Goal: Task Accomplishment & Management: Use online tool/utility

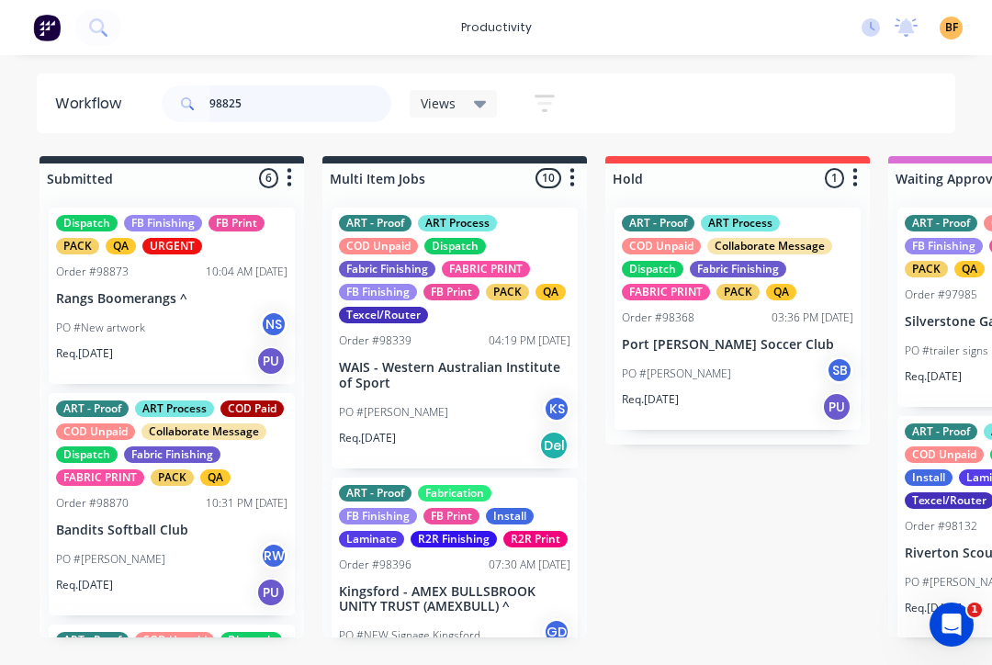
type input "98825"
click at [475, 112] on div "Views" at bounding box center [454, 104] width 88 height 28
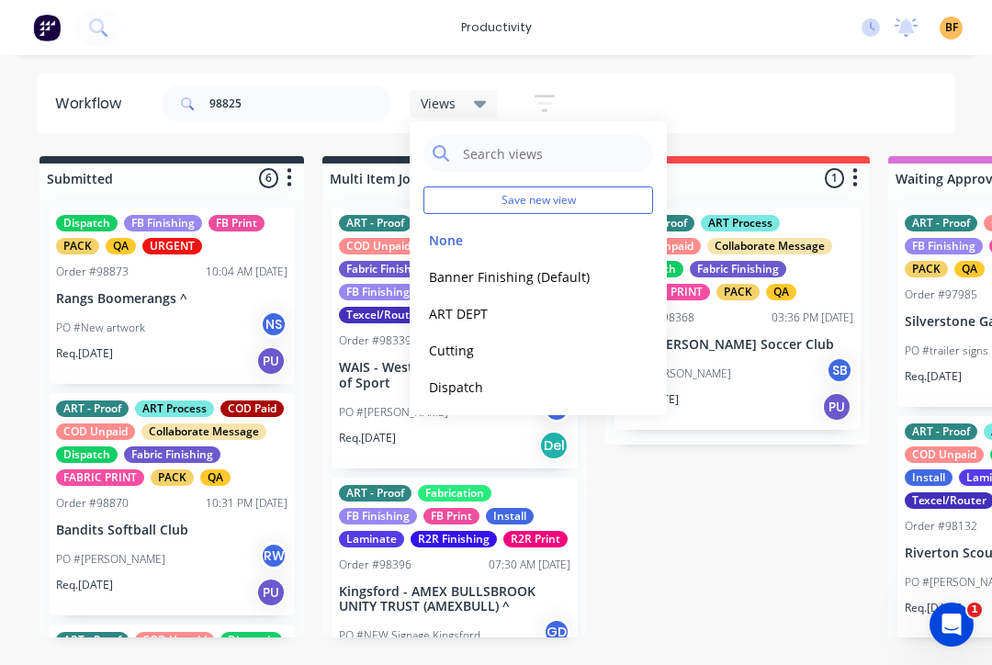
click at [546, 279] on button "Banner Finishing (Default)" at bounding box center [521, 276] width 196 height 21
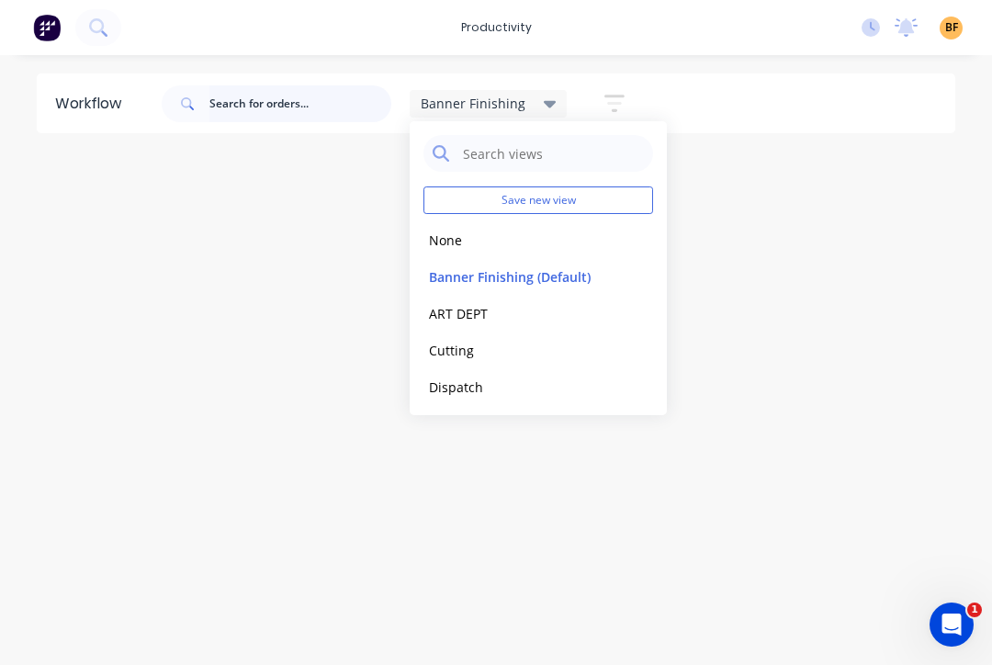
click at [289, 118] on input "text" at bounding box center [300, 103] width 182 height 37
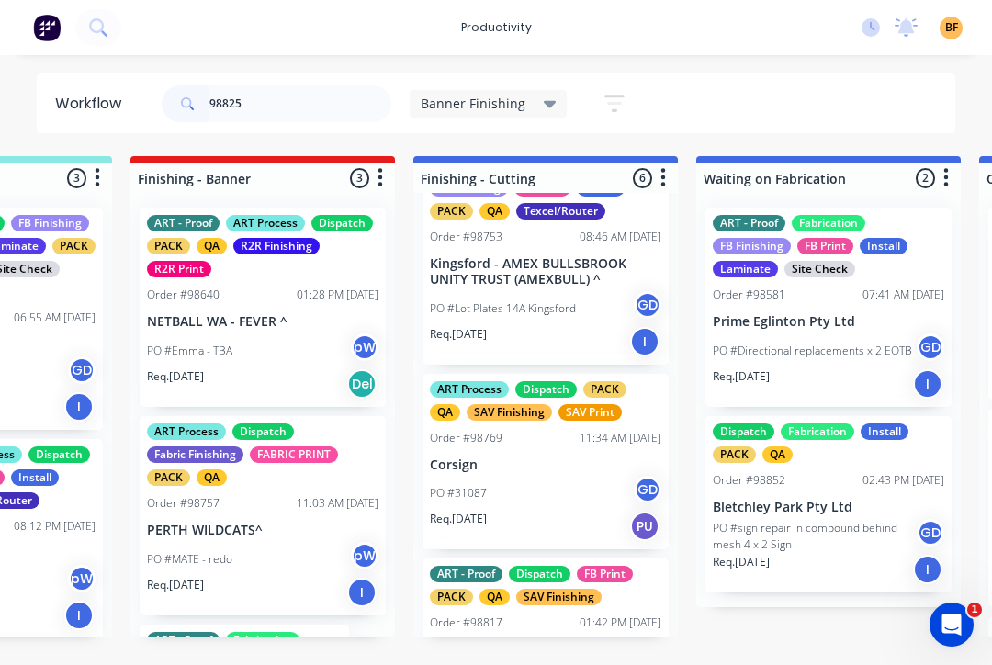
scroll to position [57, 0]
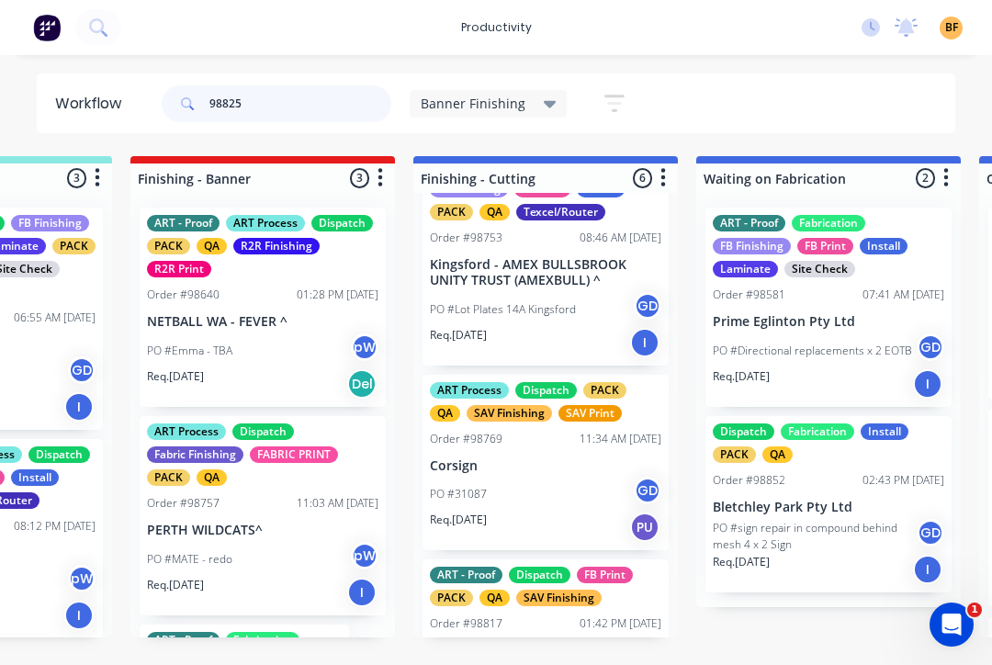
type input "98825"
click at [557, 111] on div "Banner Finishing" at bounding box center [489, 104] width 158 height 28
click at [537, 113] on div "Banner Finishing" at bounding box center [489, 104] width 158 height 28
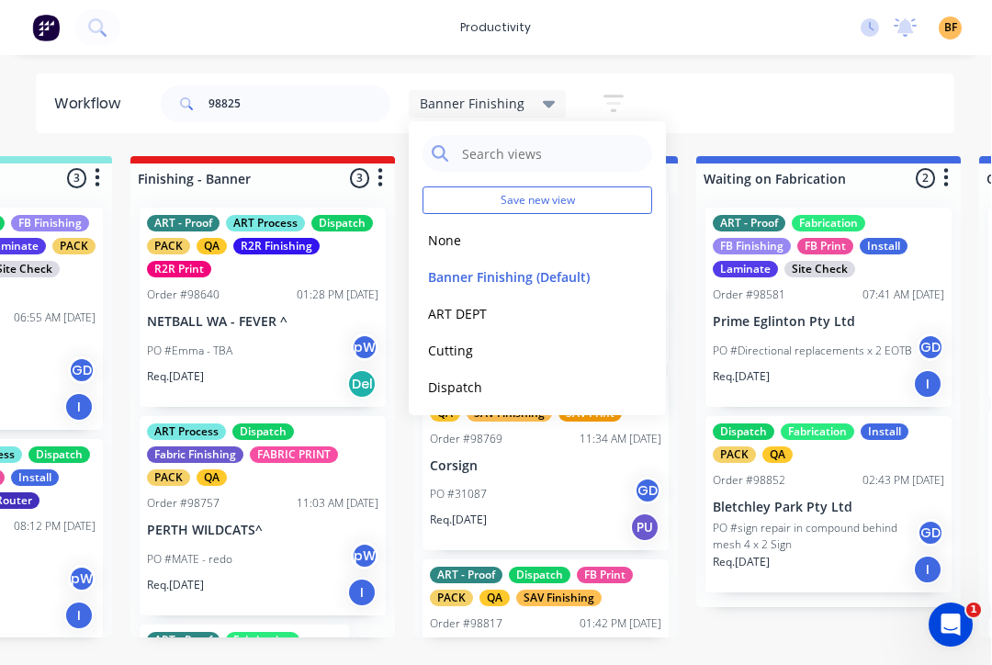
scroll to position [0, 475]
click at [453, 239] on button "None" at bounding box center [521, 240] width 196 height 21
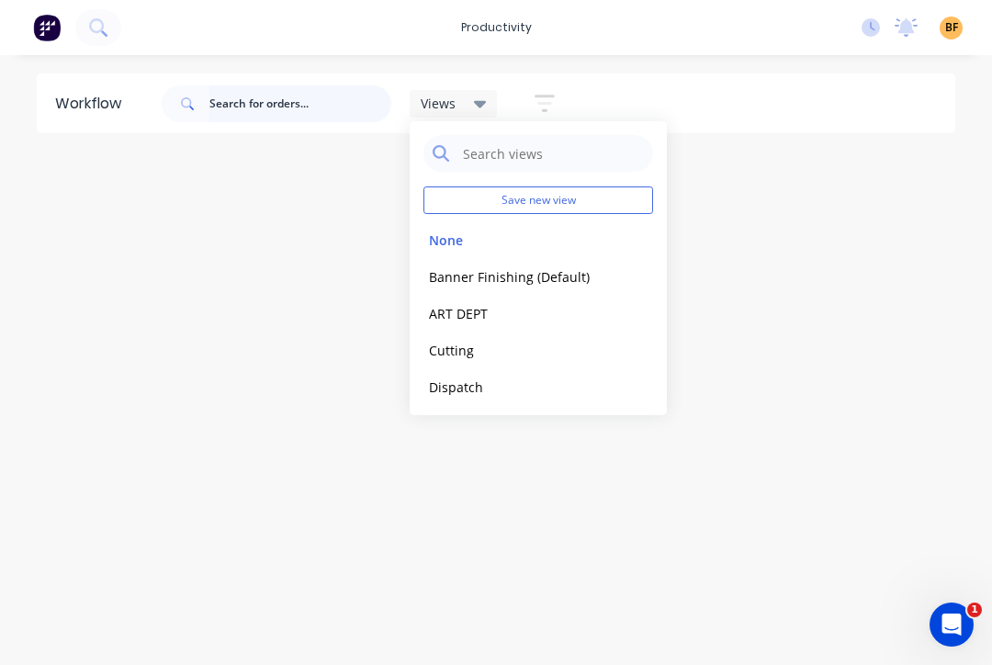
click at [320, 103] on input "text" at bounding box center [300, 103] width 182 height 37
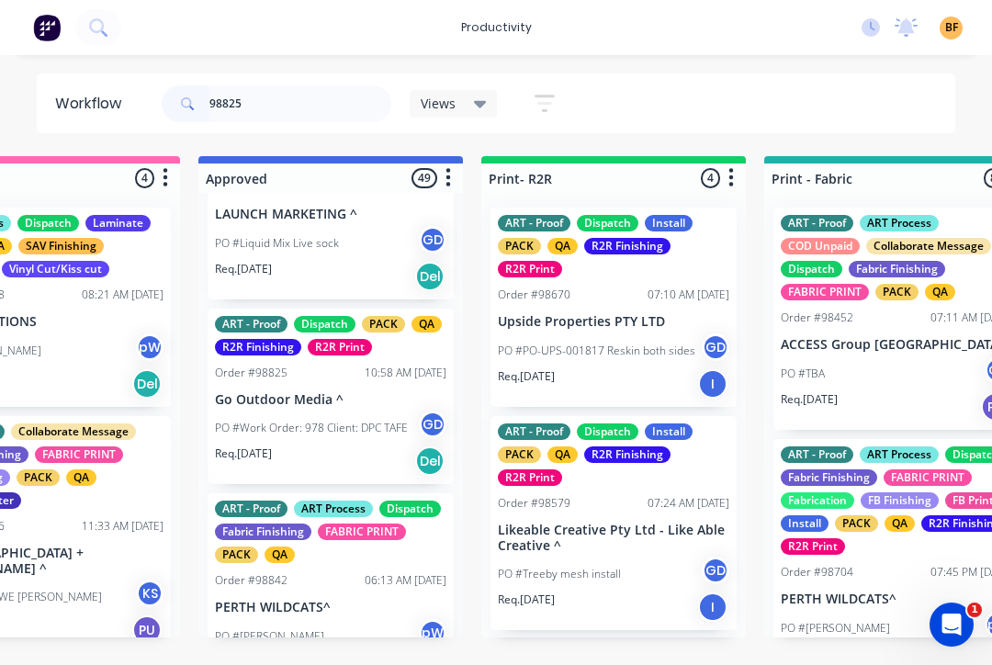
scroll to position [2177, 0]
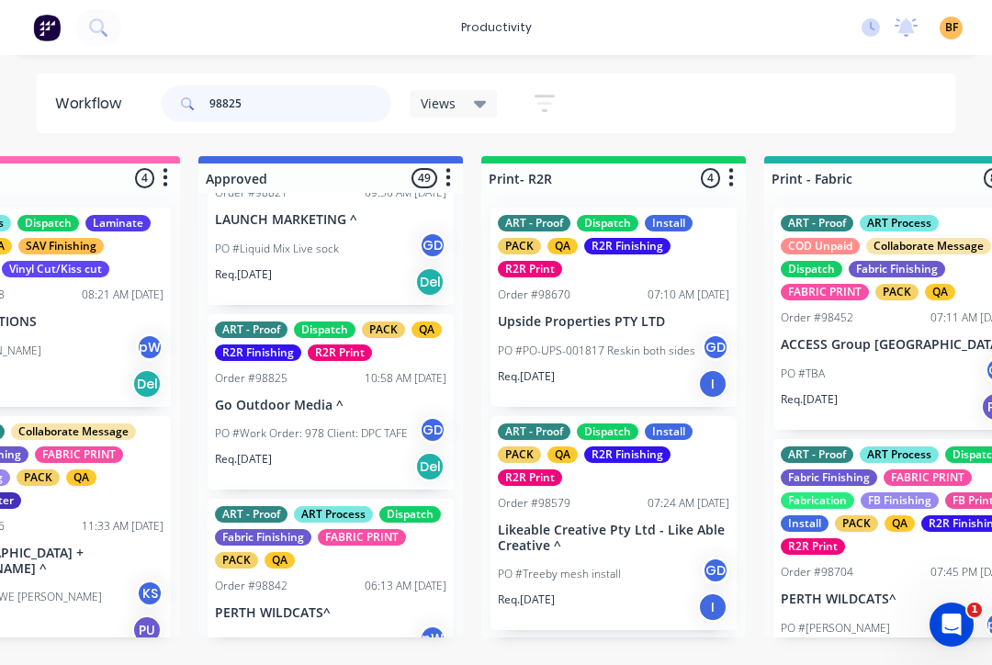
type input "98825"
click at [342, 451] on div "Req. [DATE] Del" at bounding box center [330, 466] width 231 height 31
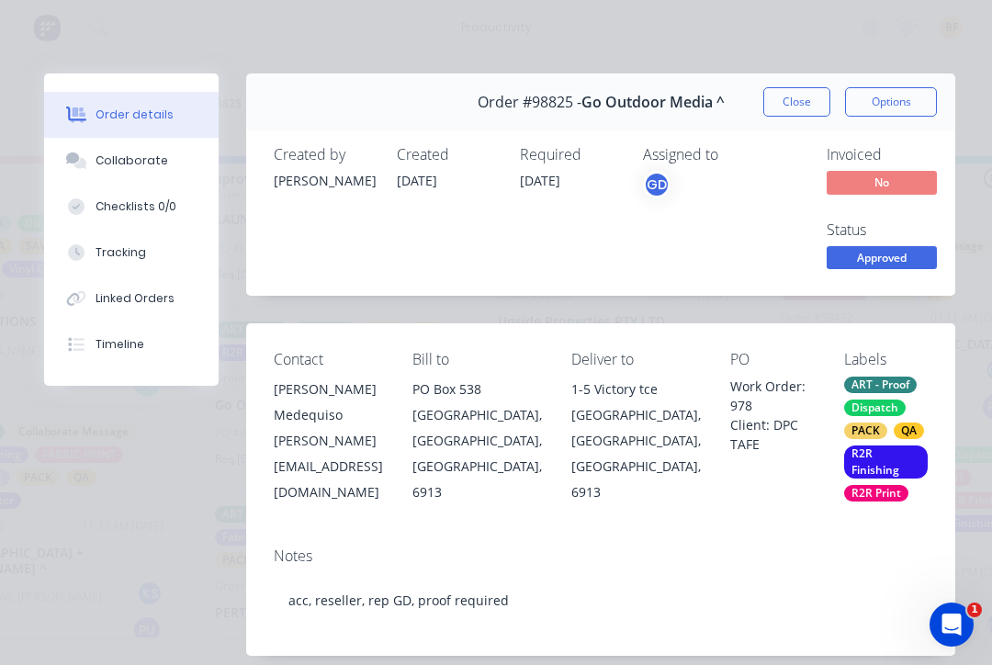
click at [136, 253] on div "Tracking" at bounding box center [121, 252] width 51 height 17
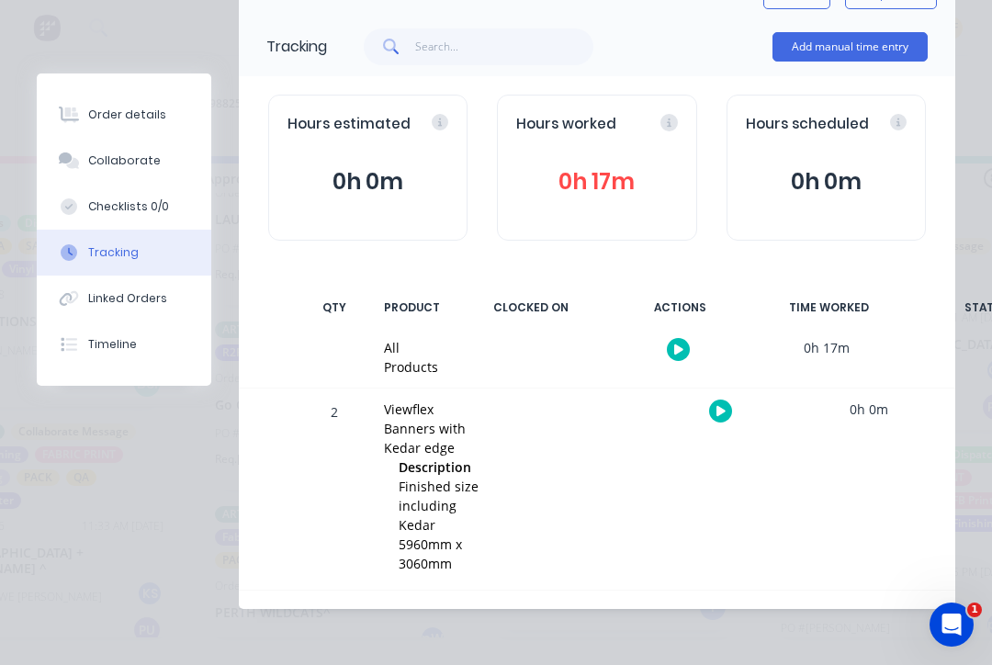
scroll to position [107, 0]
click at [711, 412] on button "button" at bounding box center [720, 411] width 23 height 23
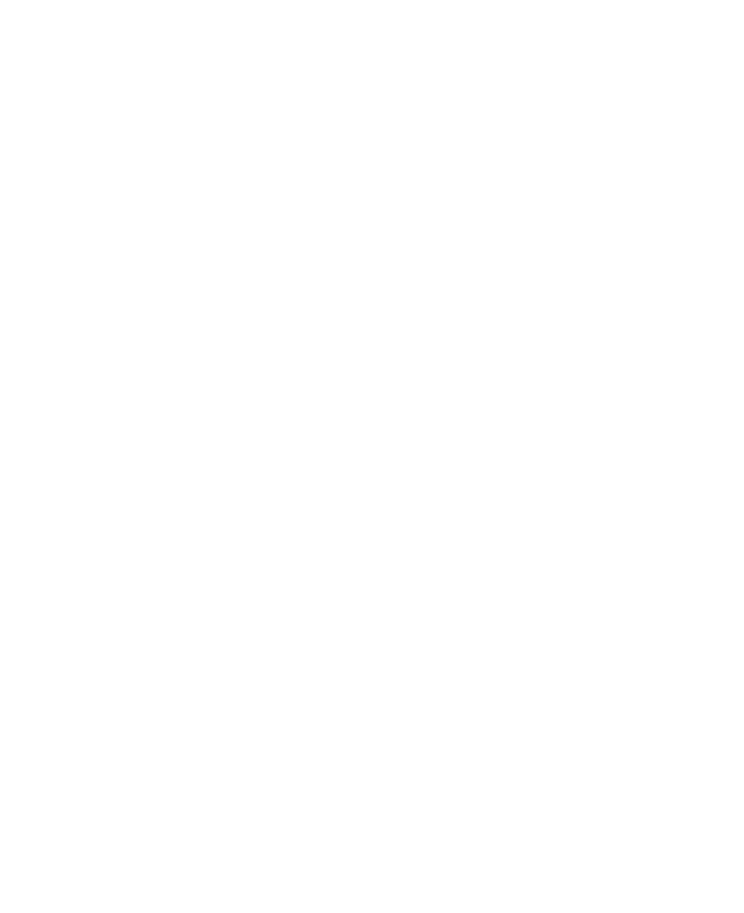
scroll to position [0, 0]
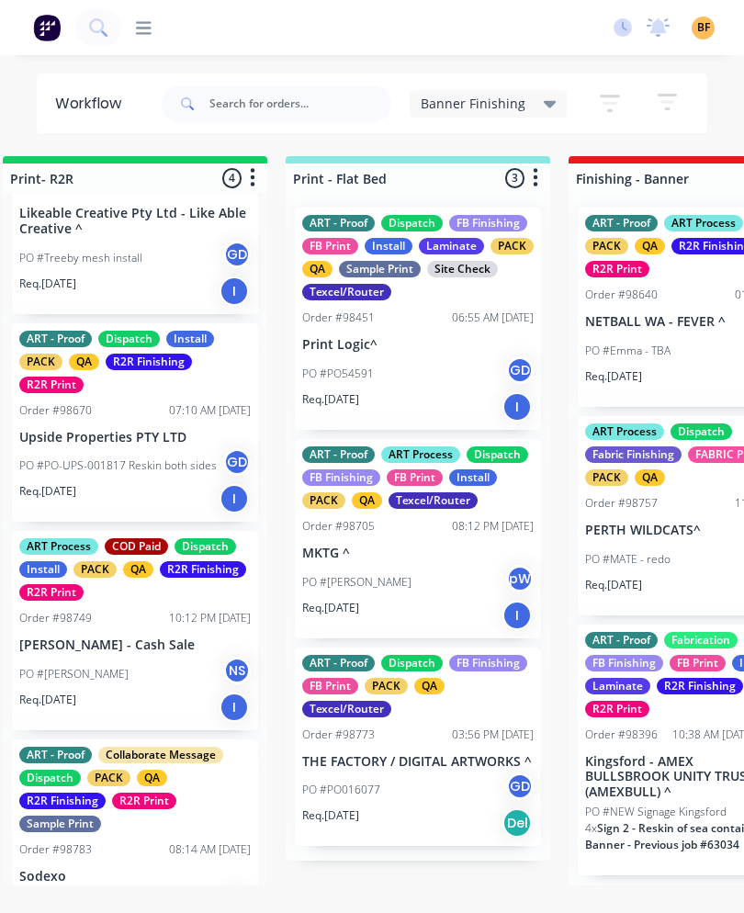
scroll to position [0, 95]
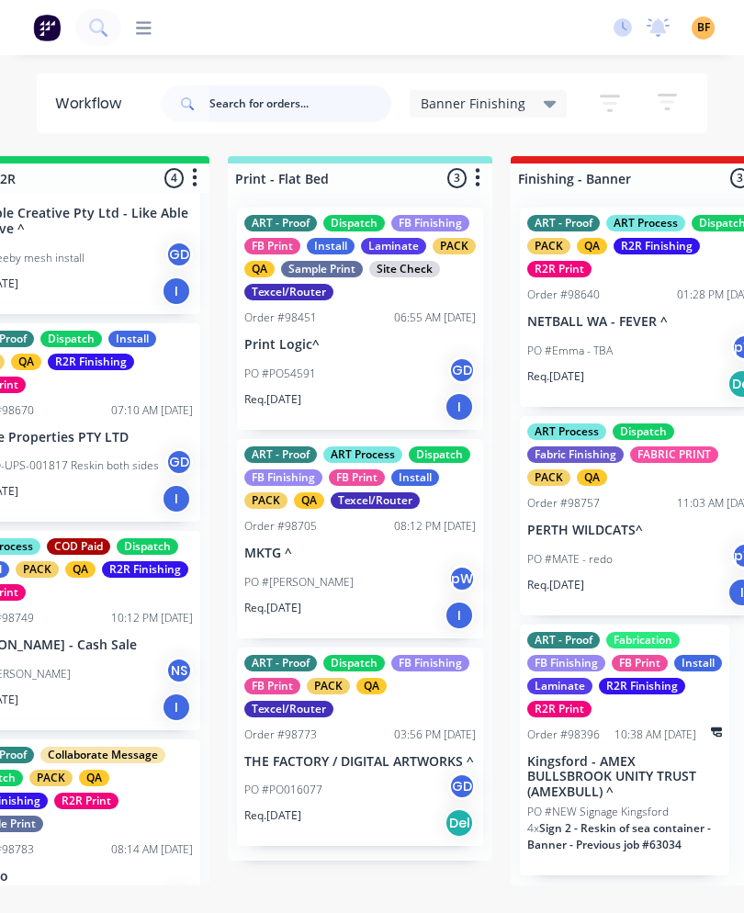
click at [344, 110] on input "text" at bounding box center [300, 103] width 182 height 37
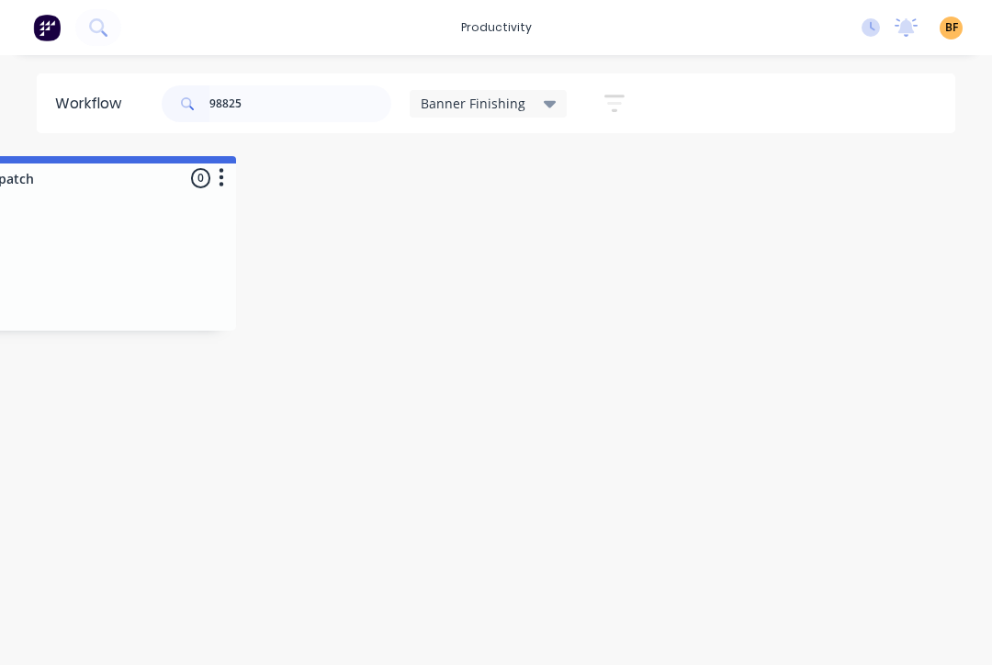
scroll to position [0, 1803]
type input "98825"
click at [548, 96] on icon at bounding box center [550, 104] width 13 height 20
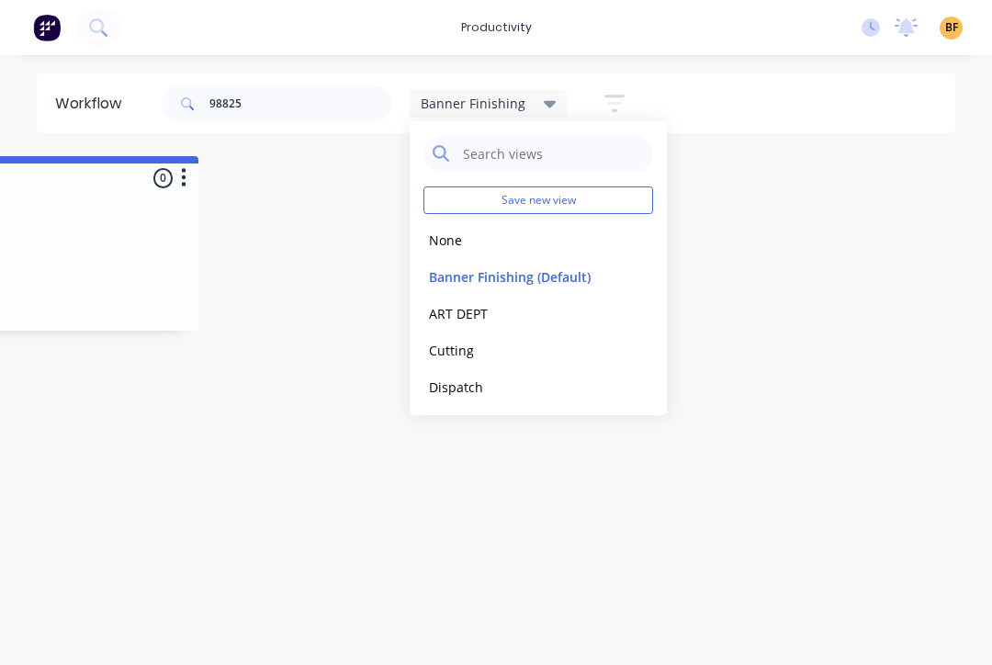
click at [464, 230] on button "None" at bounding box center [521, 240] width 196 height 21
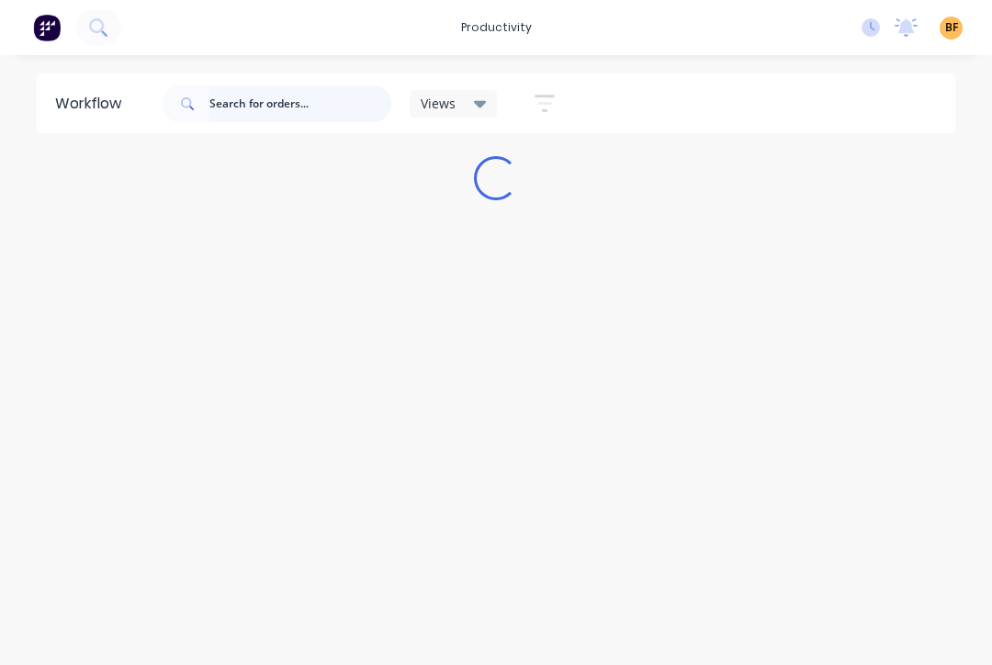
click at [269, 112] on input "text" at bounding box center [300, 103] width 182 height 37
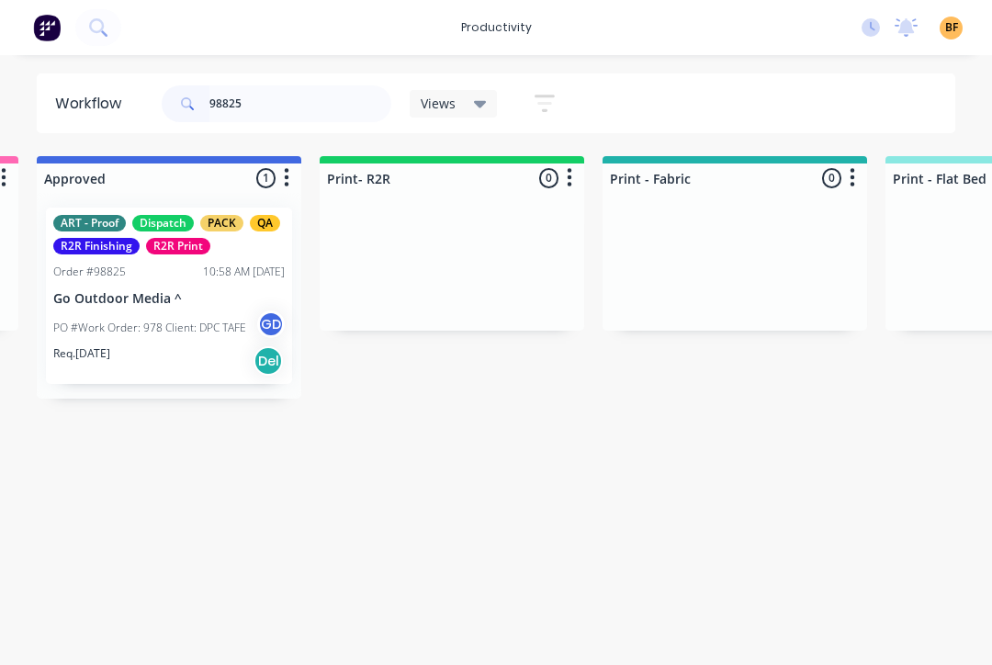
scroll to position [0, 1985]
type input "98825"
click at [190, 347] on div "Req. [DATE] Del" at bounding box center [166, 360] width 231 height 31
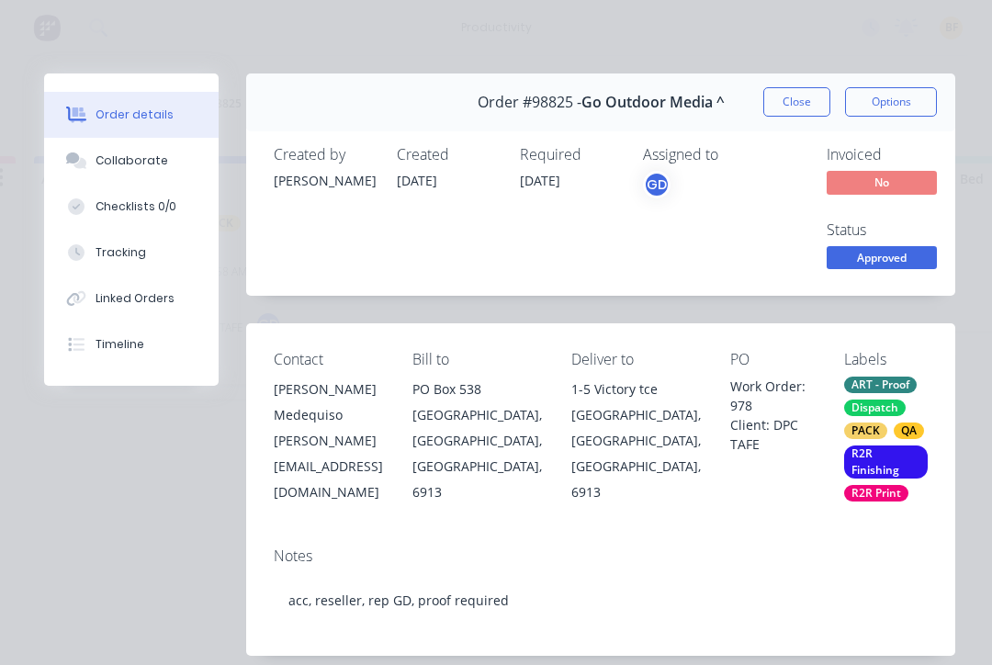
click at [134, 250] on div "Tracking" at bounding box center [121, 252] width 51 height 17
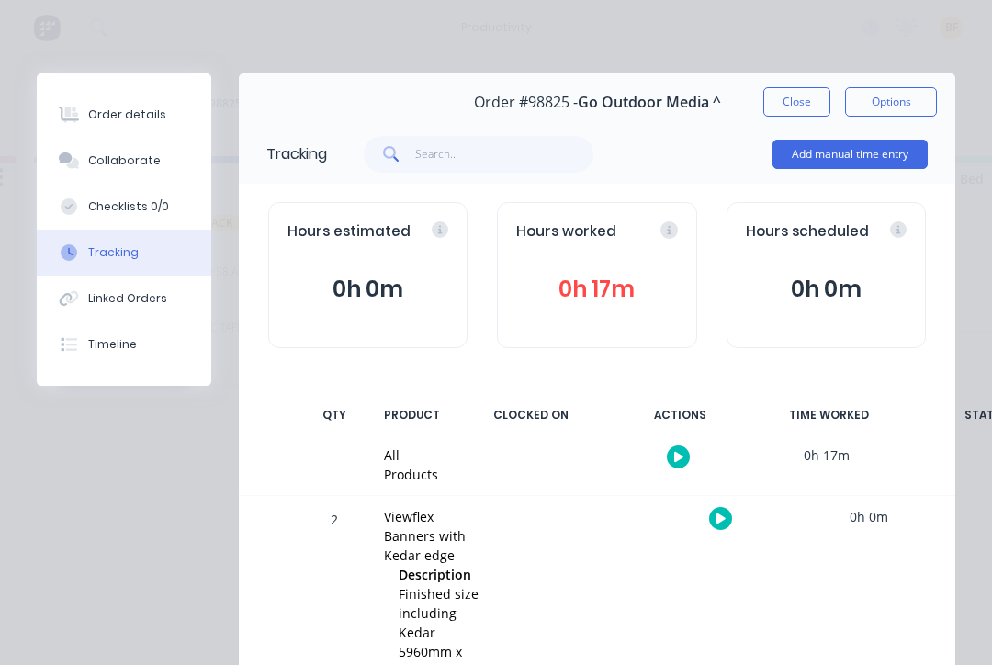
click at [743, 93] on button "Close" at bounding box center [796, 101] width 67 height 29
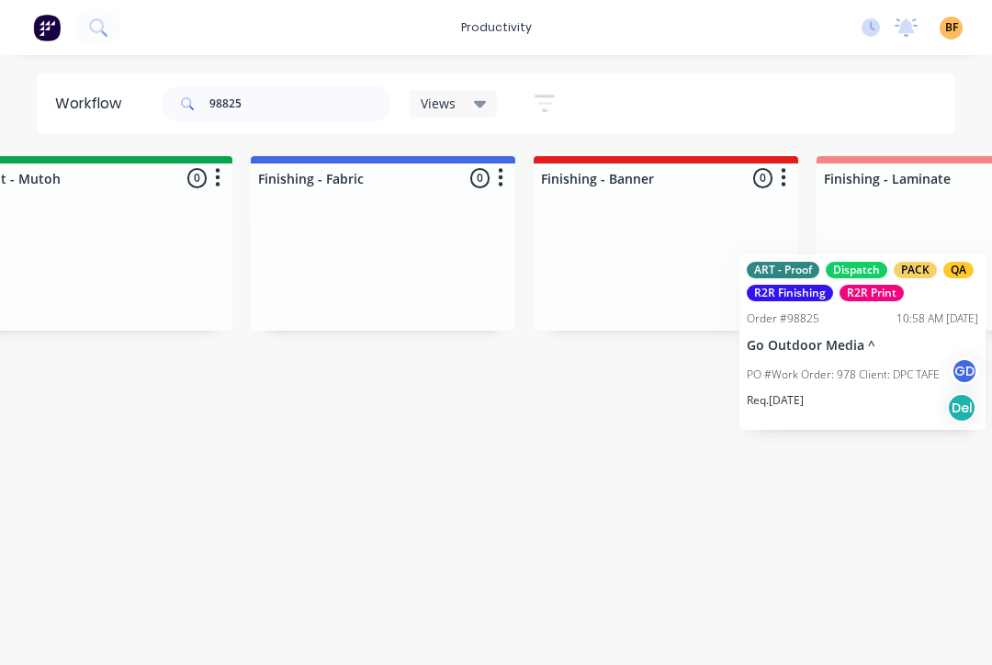
scroll to position [0, 3184]
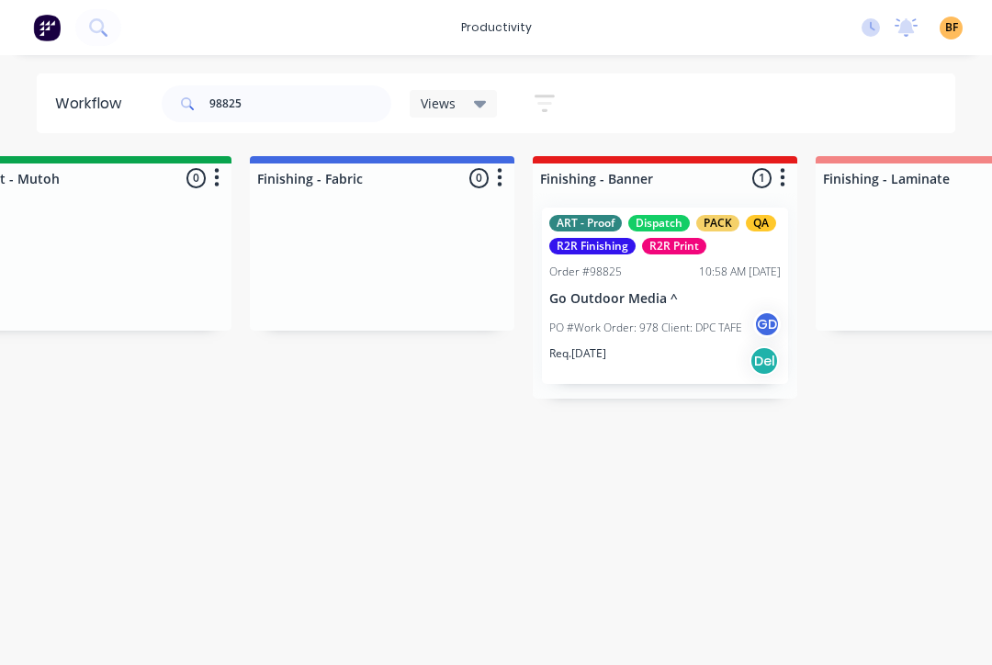
click at [679, 350] on div "Req. [DATE] Del" at bounding box center [664, 360] width 231 height 31
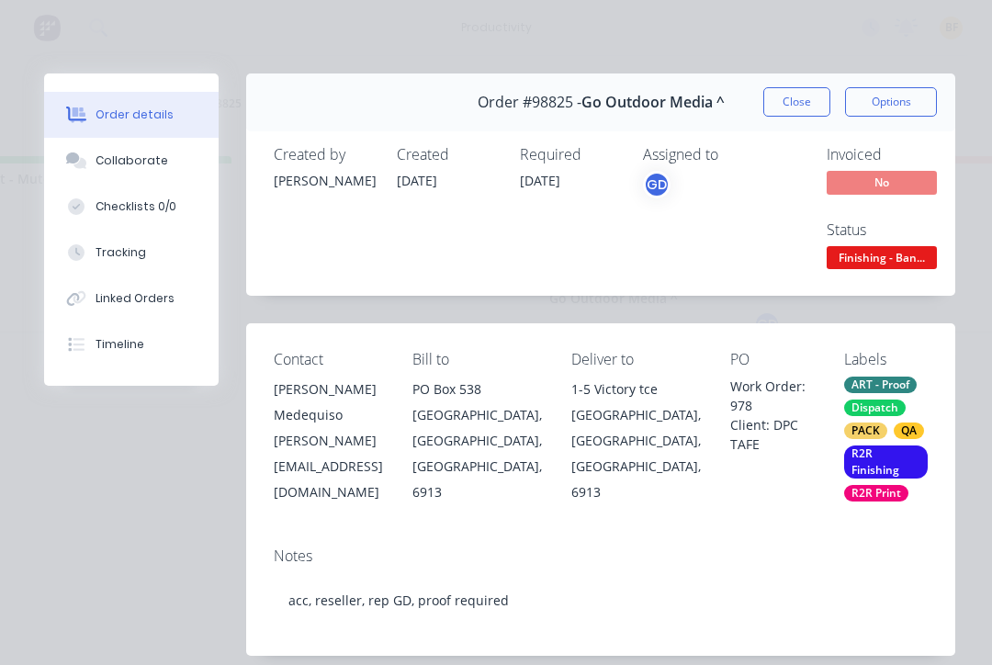
click at [135, 253] on div "Tracking" at bounding box center [121, 252] width 51 height 17
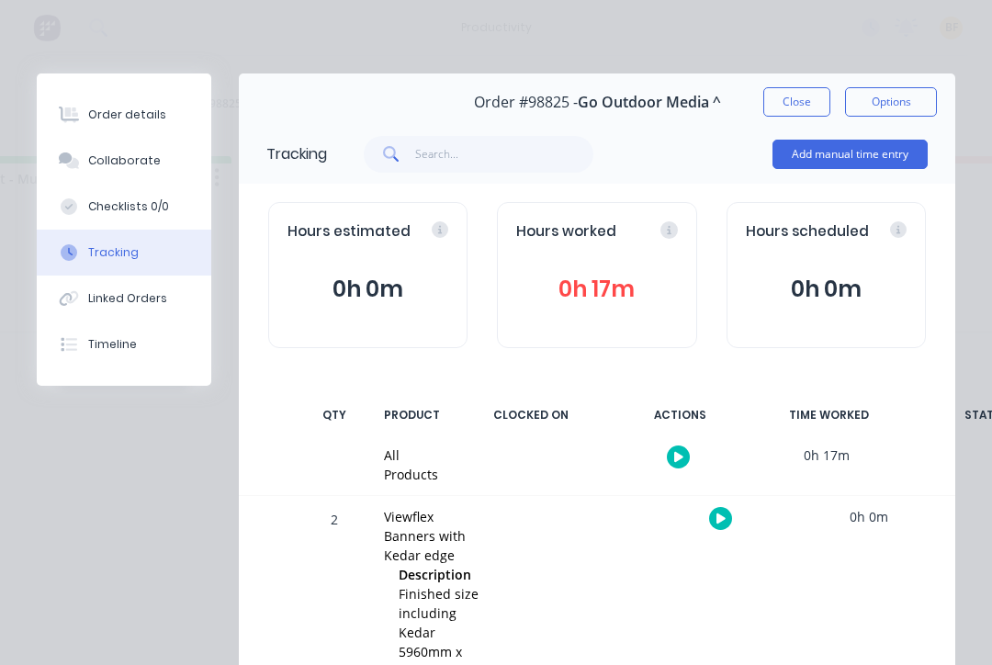
click at [726, 520] on button "button" at bounding box center [720, 518] width 23 height 23
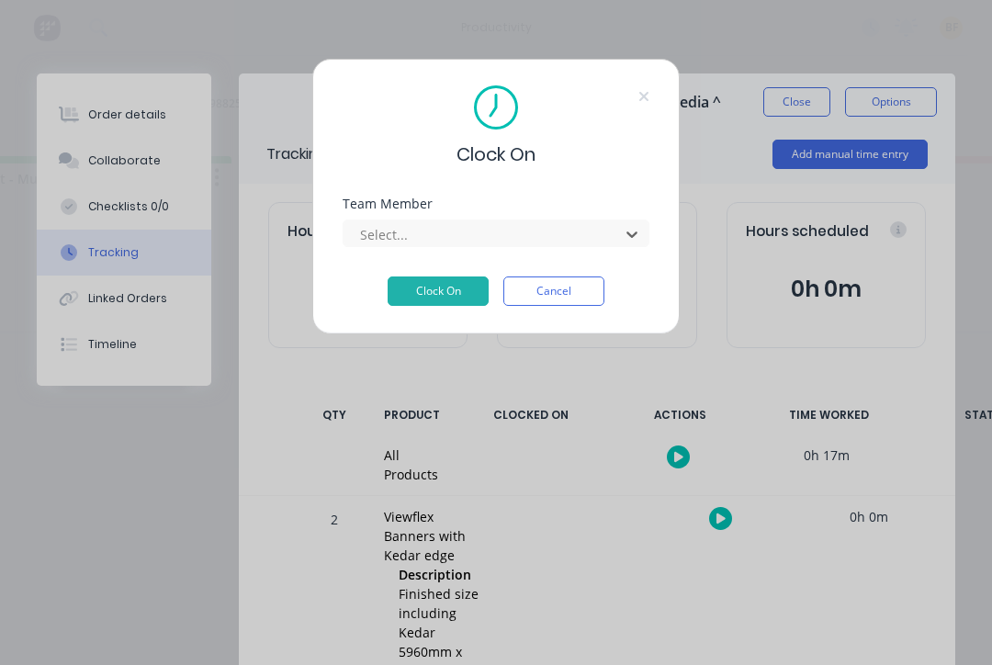
click at [522, 211] on div "Team Member 1Roll to Roll Printing, 1 of 21. 21 results available. Use Up and D…" at bounding box center [496, 222] width 307 height 50
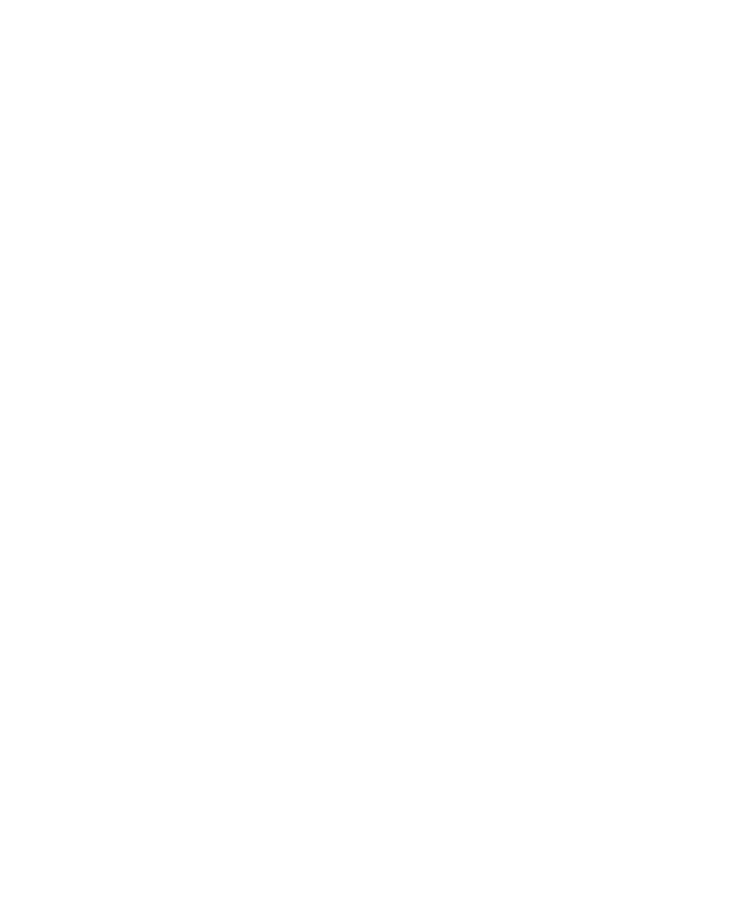
scroll to position [0, 0]
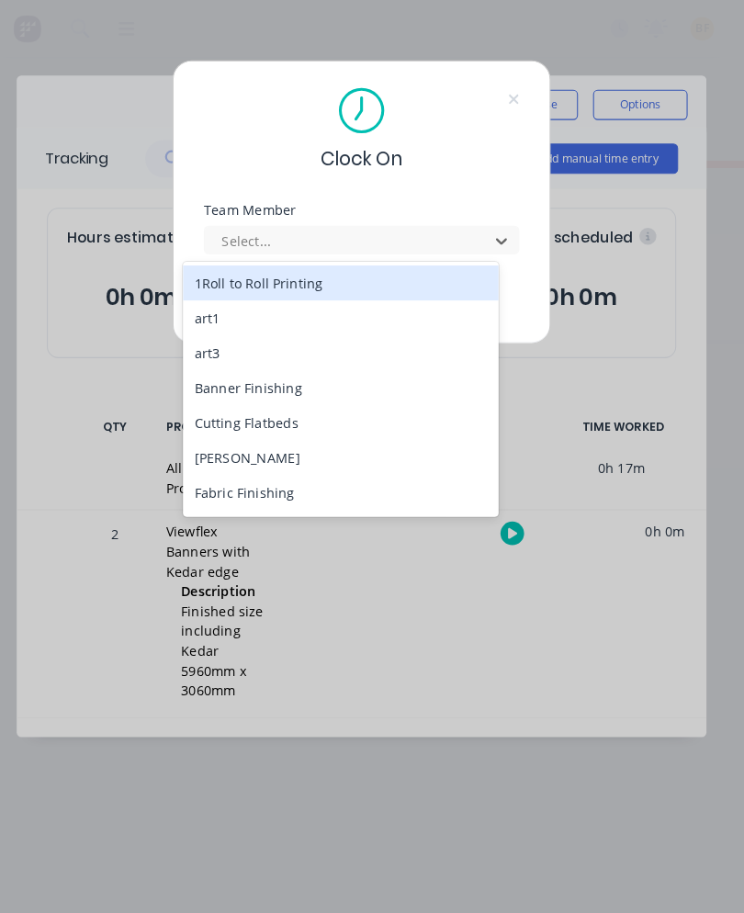
click at [294, 386] on div "Banner Finishing" at bounding box center [351, 377] width 307 height 34
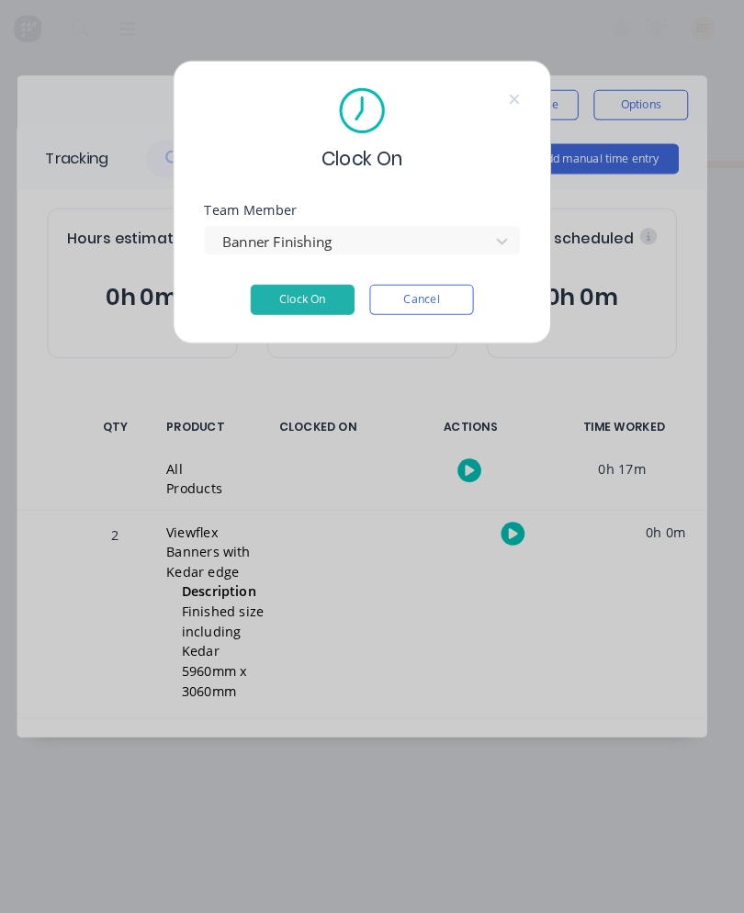
click at [310, 295] on button "Clock On" at bounding box center [314, 290] width 101 height 29
